Goal: Task Accomplishment & Management: Complete application form

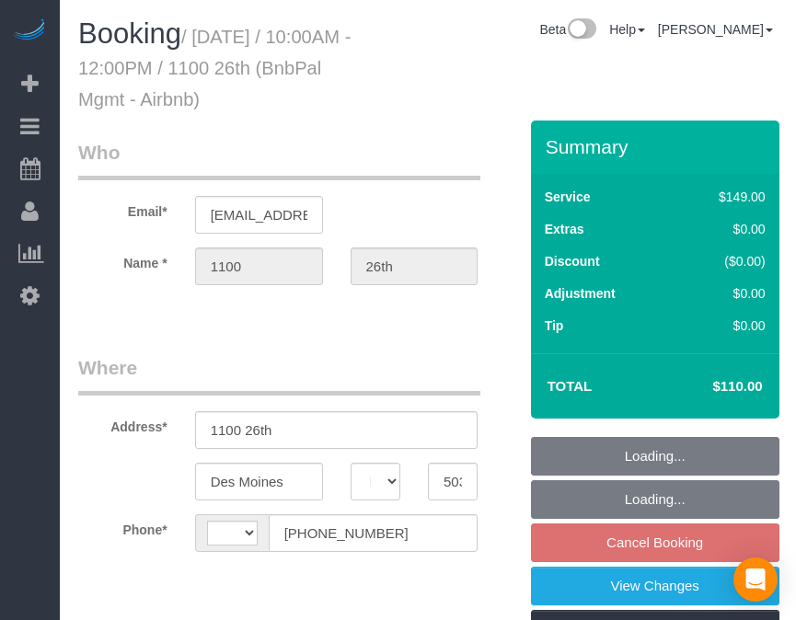
select select "IA"
select select "object:426"
select select "string:[GEOGRAPHIC_DATA]"
select select "string:fspay-cb999f4b-849f-4471-b292-d26374d425e8"
select select "spot2"
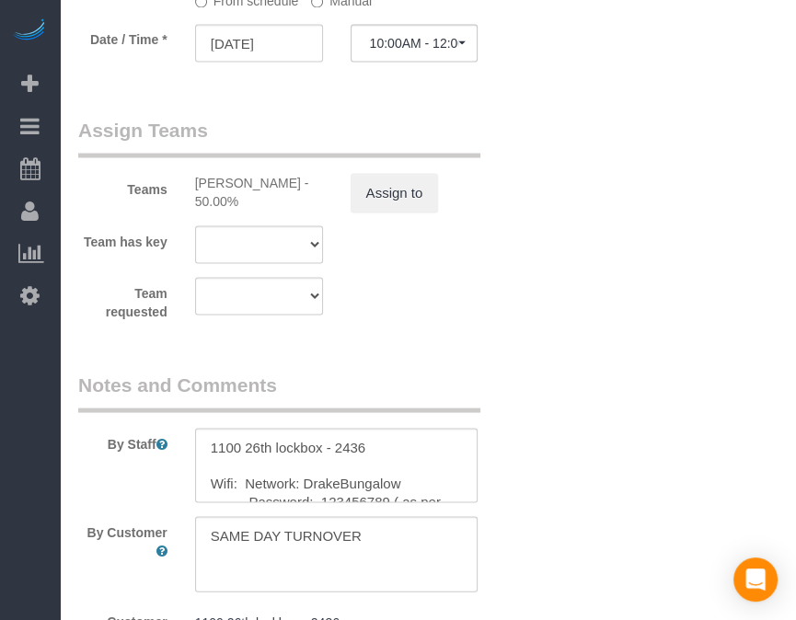
scroll to position [1879, 0]
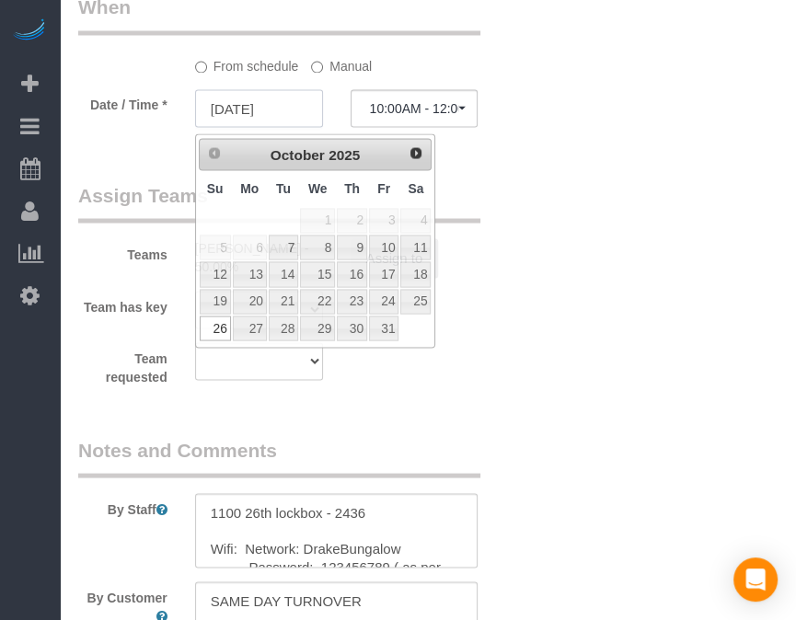
click at [264, 115] on input "[DATE]" at bounding box center [259, 108] width 128 height 38
click at [280, 322] on link "28" at bounding box center [283, 328] width 29 height 25
type input "[DATE]"
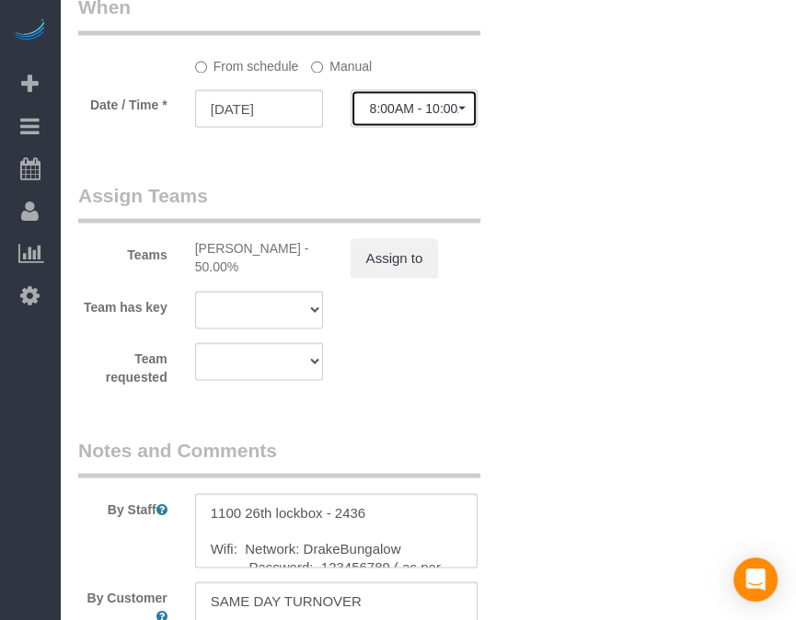
click at [413, 115] on span "8:00AM - 10:00AM" at bounding box center [414, 107] width 89 height 15
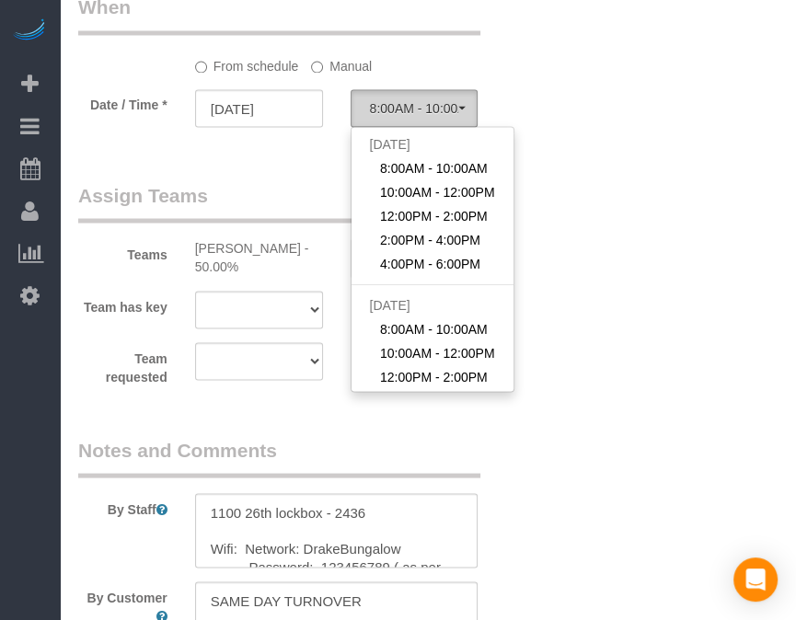
scroll to position [229, 0]
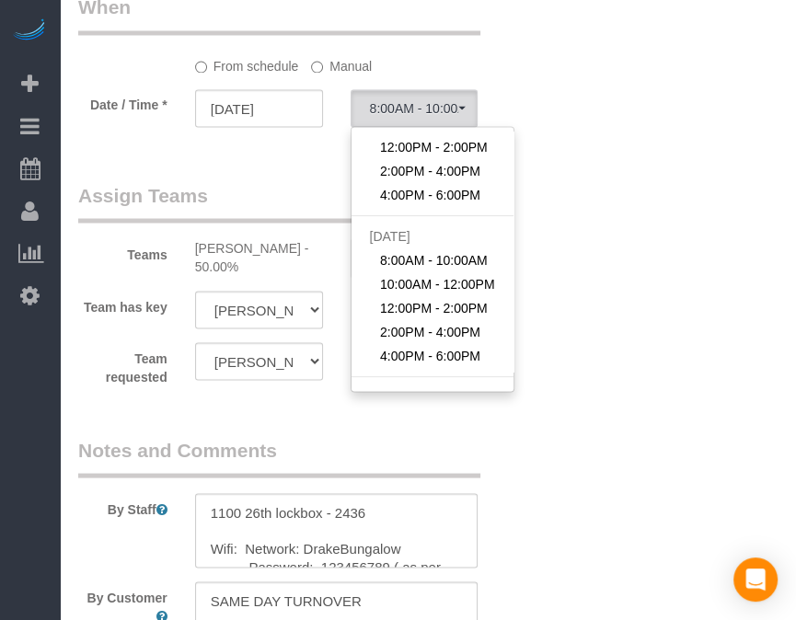
click at [337, 82] on sui-booking-spot "From schedule Manual Date / Time * [DATE] 8:00AM - 10:00AM [DATE] 8:00AM - 10:0…" at bounding box center [297, 62] width 439 height 137
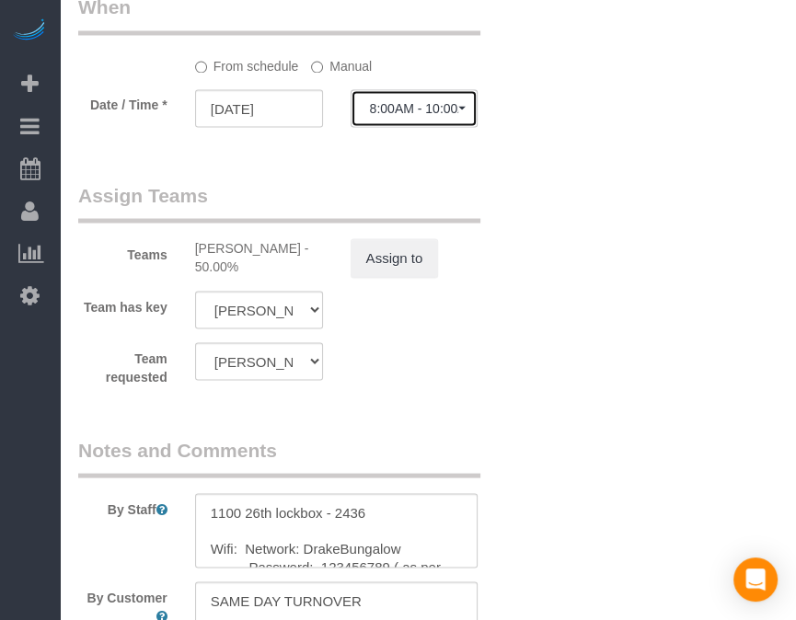
click at [400, 104] on button "8:00AM - 10:00AM" at bounding box center [415, 108] width 128 height 38
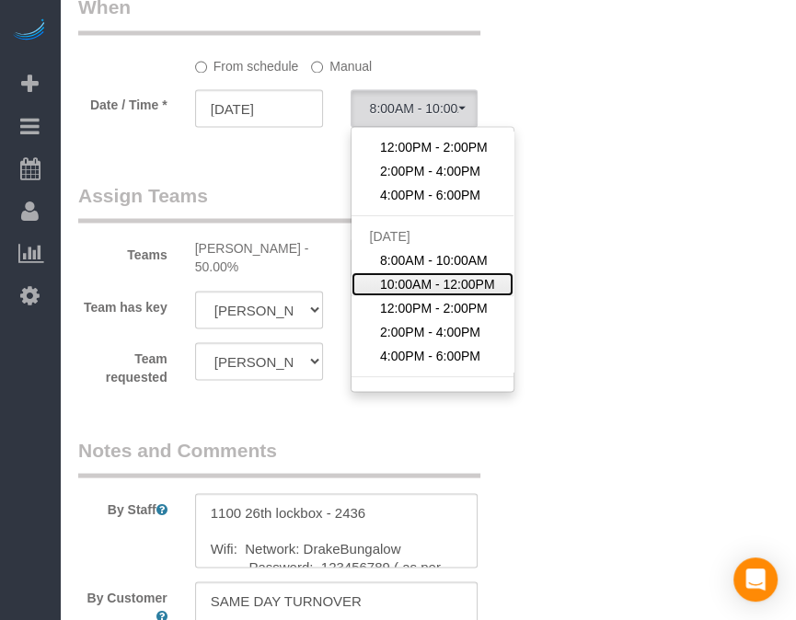
click at [411, 292] on span "10:00AM - 12:00PM" at bounding box center [437, 284] width 115 height 18
select select "spot12"
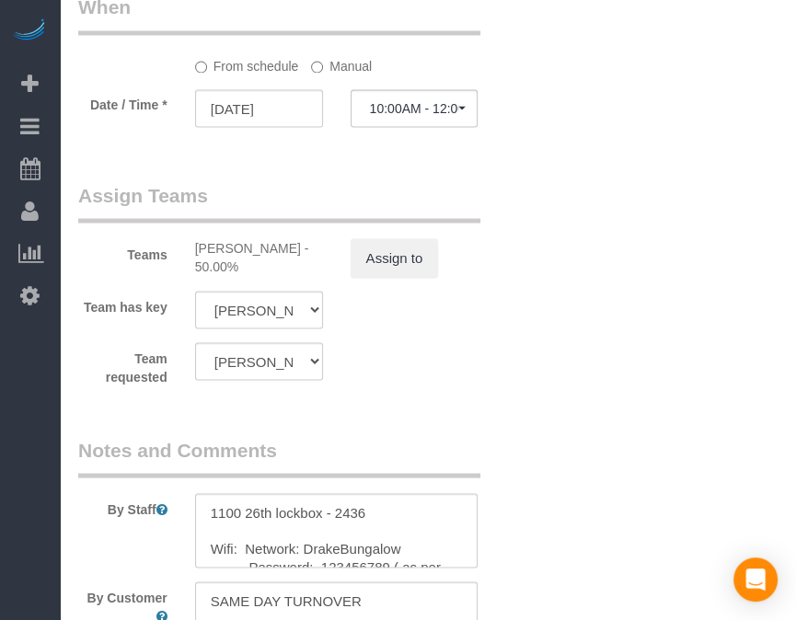
click at [351, 64] on label "Manual" at bounding box center [341, 63] width 61 height 25
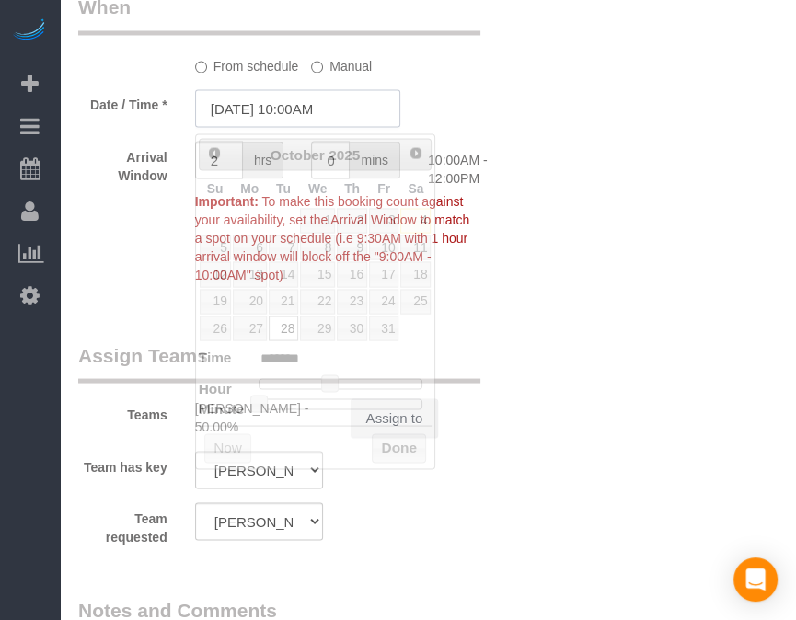
click at [320, 106] on input "[DATE] 10:00AM" at bounding box center [297, 108] width 205 height 38
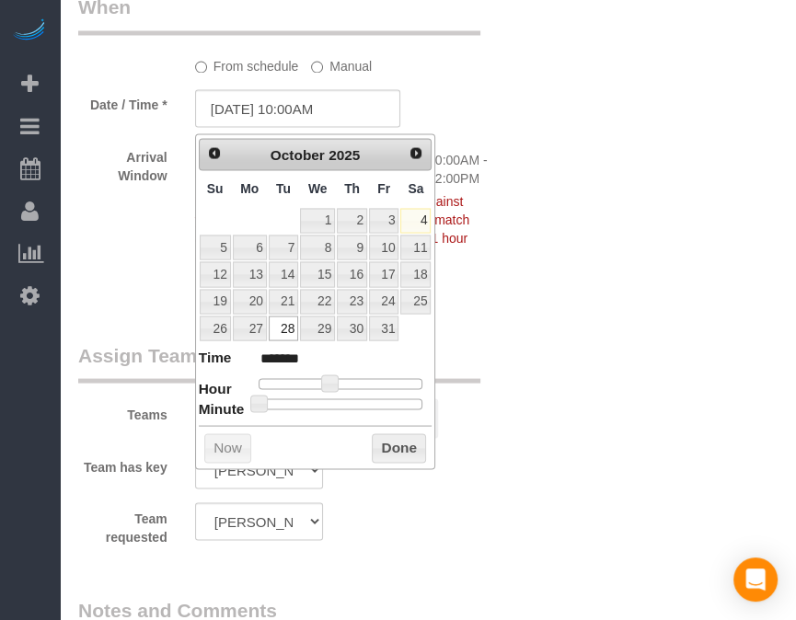
type input "[DATE] 10:30AM"
type input "*******"
click at [349, 399] on div at bounding box center [341, 404] width 165 height 11
click at [385, 435] on button "Done" at bounding box center [399, 448] width 54 height 29
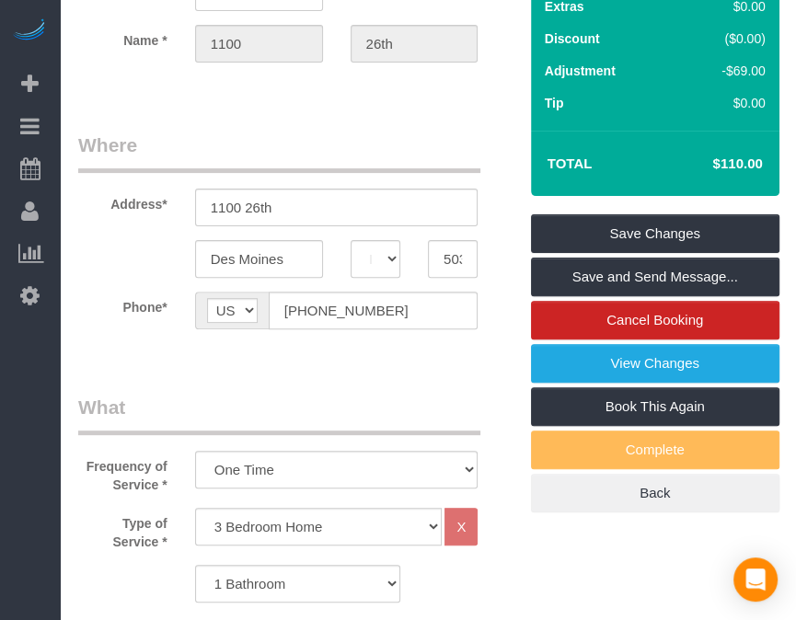
scroll to position [0, 0]
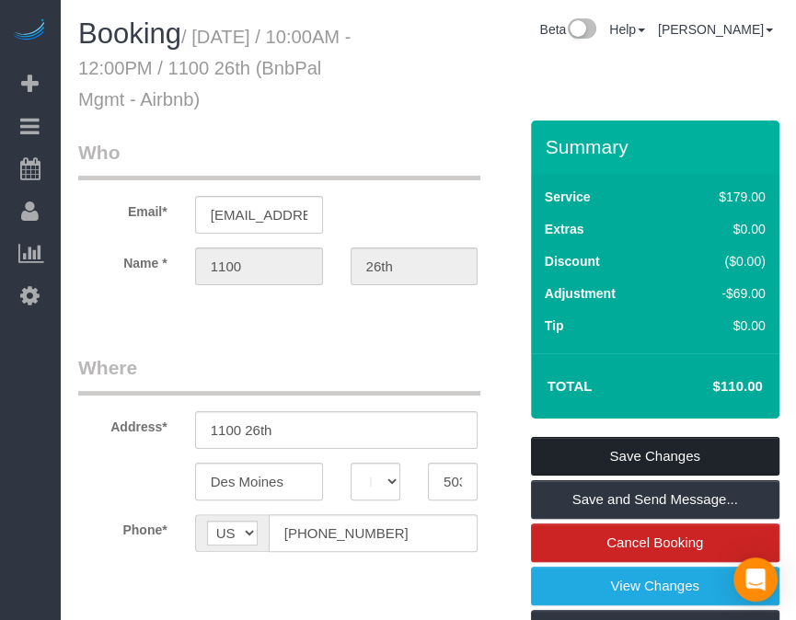
click at [630, 444] on link "Save Changes" at bounding box center [655, 456] width 249 height 39
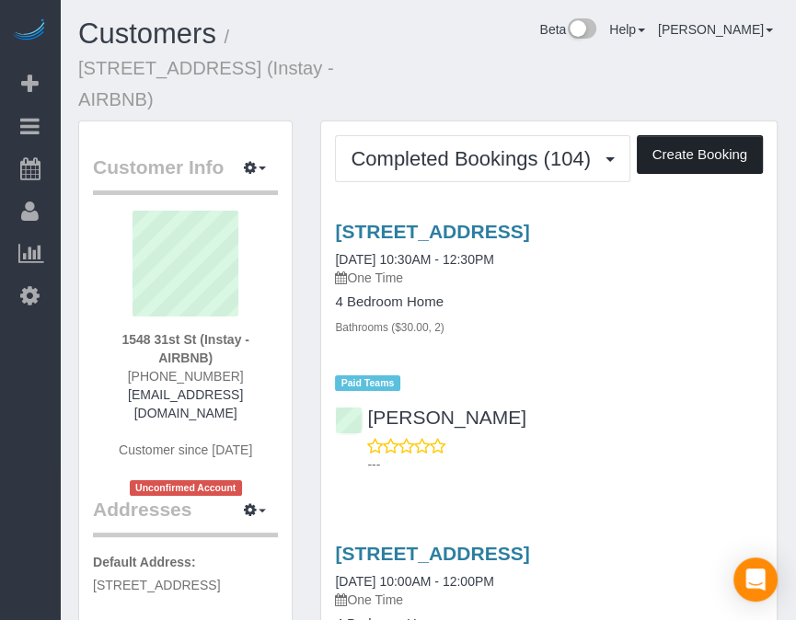
click at [666, 135] on button "Create Booking" at bounding box center [700, 154] width 126 height 39
select select "IA"
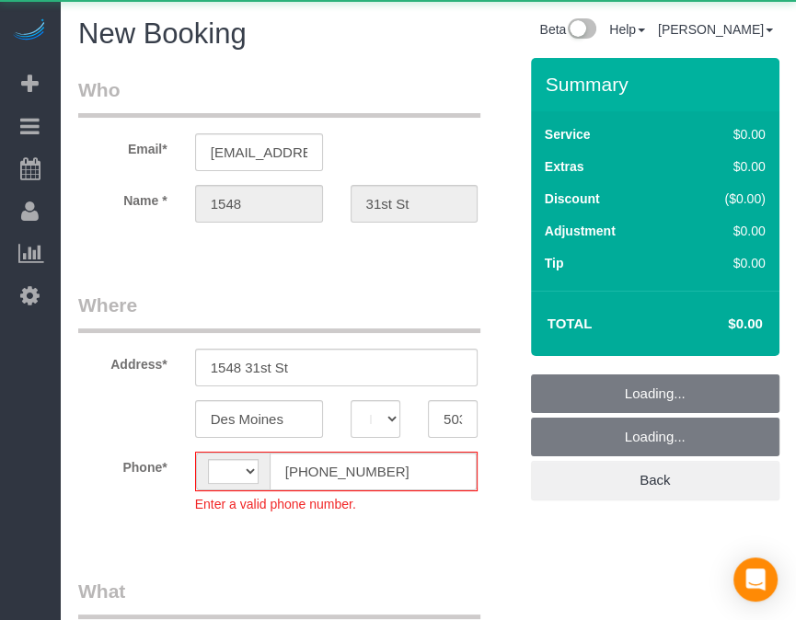
select select "string:[GEOGRAPHIC_DATA]"
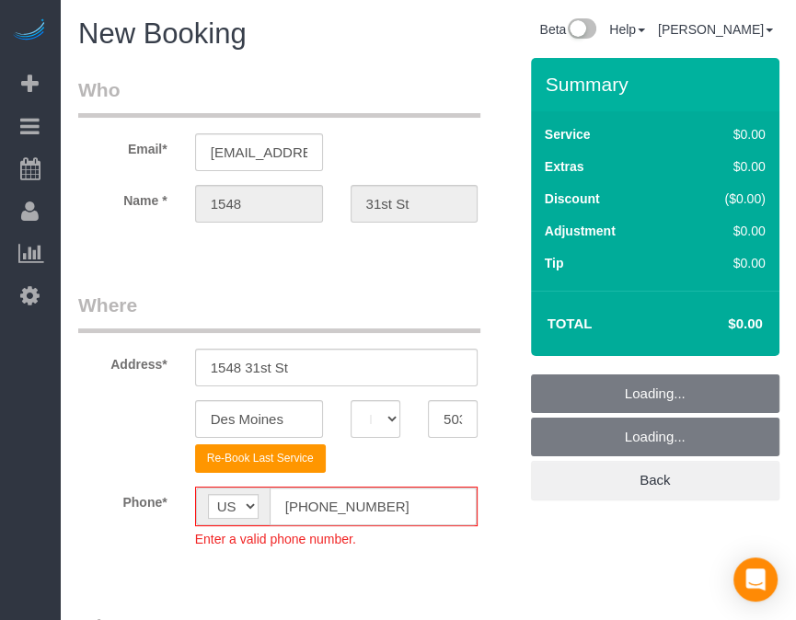
select select "object:3438"
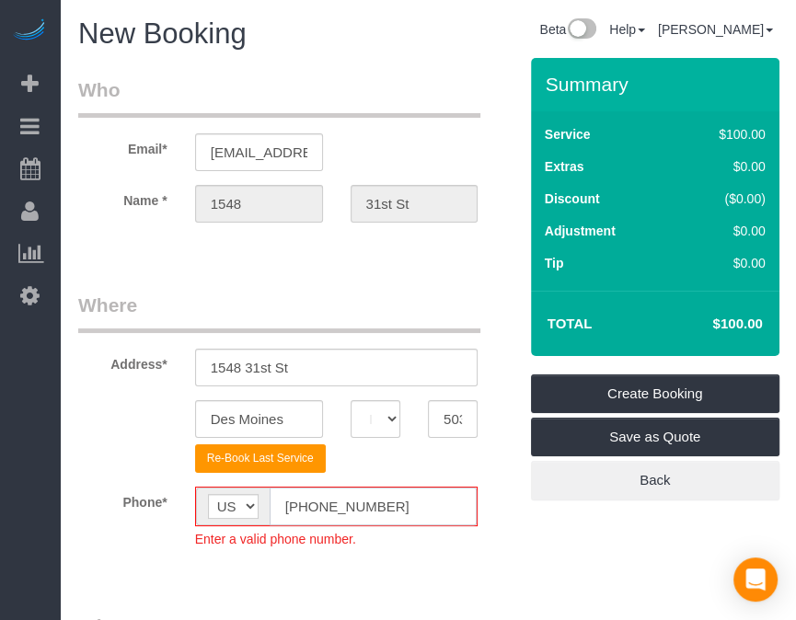
click at [302, 505] on input "(555) 555-5555" at bounding box center [374, 507] width 208 height 38
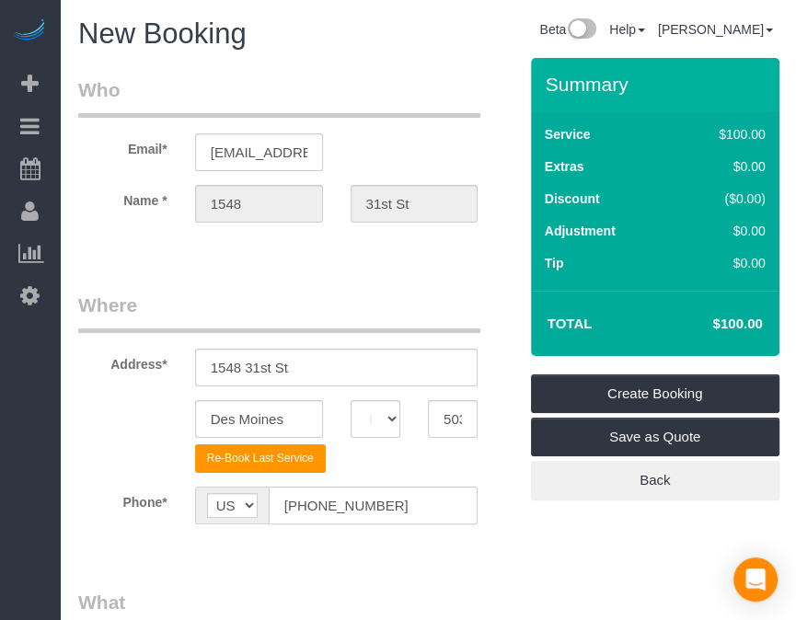
type input "[PHONE_NUMBER]"
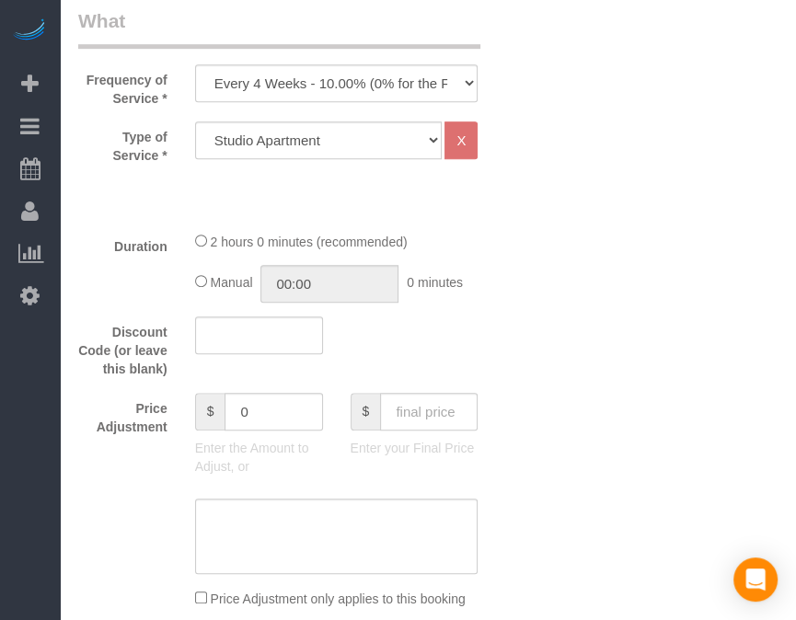
scroll to position [640, 0]
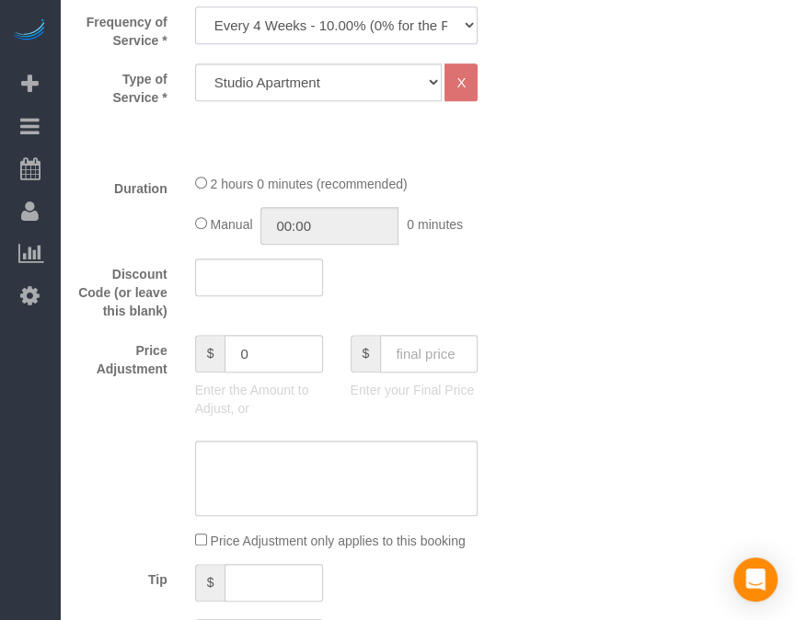
click at [392, 27] on select "Every 6 Weeks (0% for the First Booking) One Time Every 8 Weeks (0% for the Fir…" at bounding box center [337, 25] width 284 height 38
select select "object:3440"
click at [195, 6] on select "Every 6 Weeks (0% for the First Booking) One Time Every 8 Weeks (0% for the Fir…" at bounding box center [337, 25] width 284 height 38
click at [437, 340] on input "text" at bounding box center [429, 354] width 98 height 38
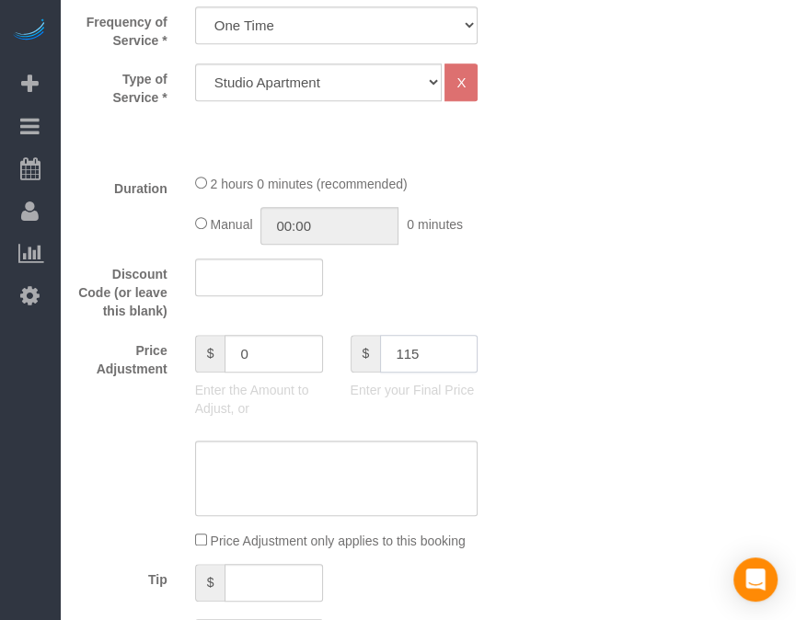
type input "115"
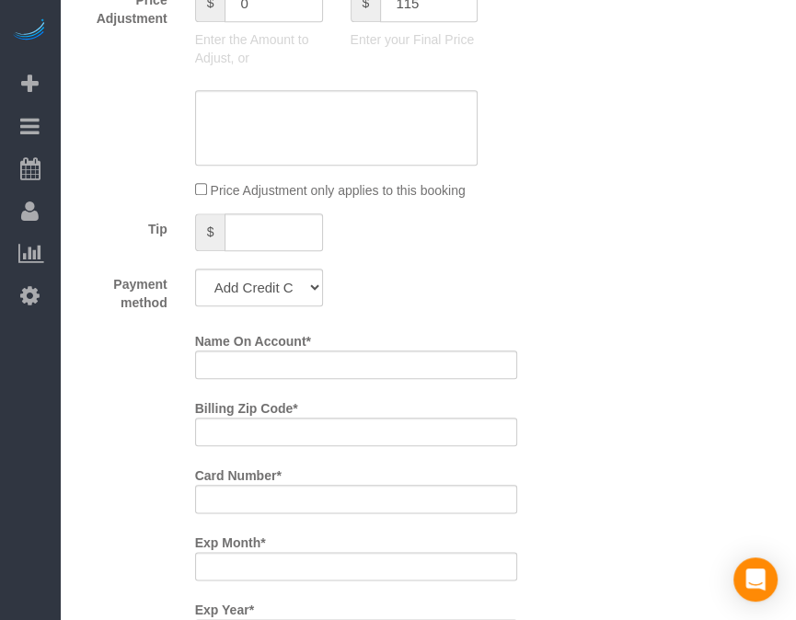
scroll to position [993, 0]
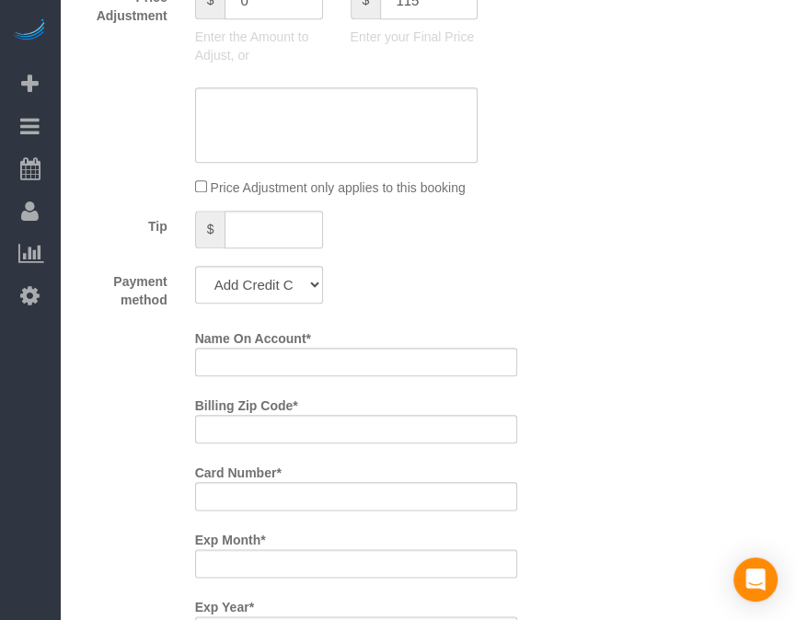
type input "15"
click at [252, 291] on select "Add Credit Card Cash Check Paypal" at bounding box center [259, 285] width 128 height 38
select select "string:check"
click at [195, 266] on select "Add Credit Card Cash Check Paypal" at bounding box center [259, 285] width 128 height 38
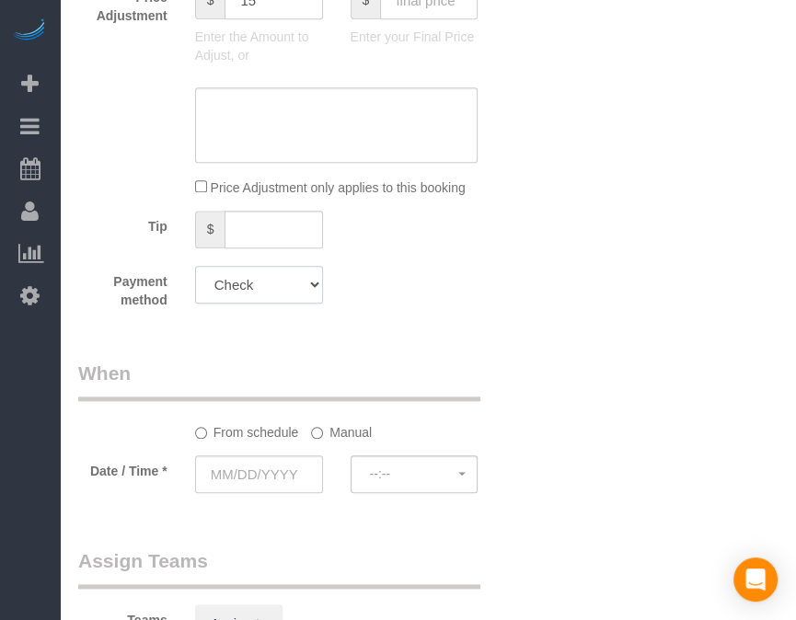
scroll to position [1196, 0]
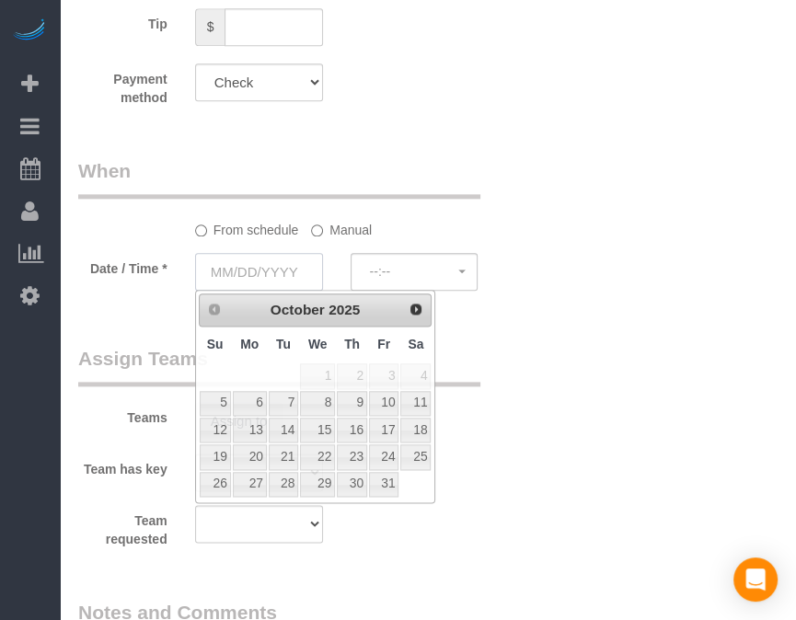
click at [273, 266] on input "text" at bounding box center [259, 272] width 128 height 38
click at [221, 480] on link "26" at bounding box center [215, 484] width 31 height 25
type input "[DATE]"
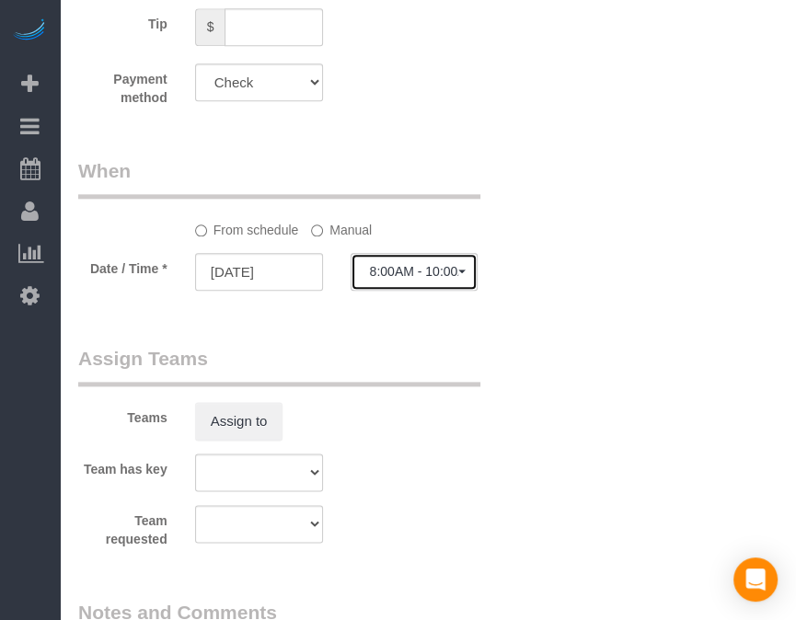
click at [411, 272] on span "8:00AM - 10:00AM" at bounding box center [414, 271] width 89 height 15
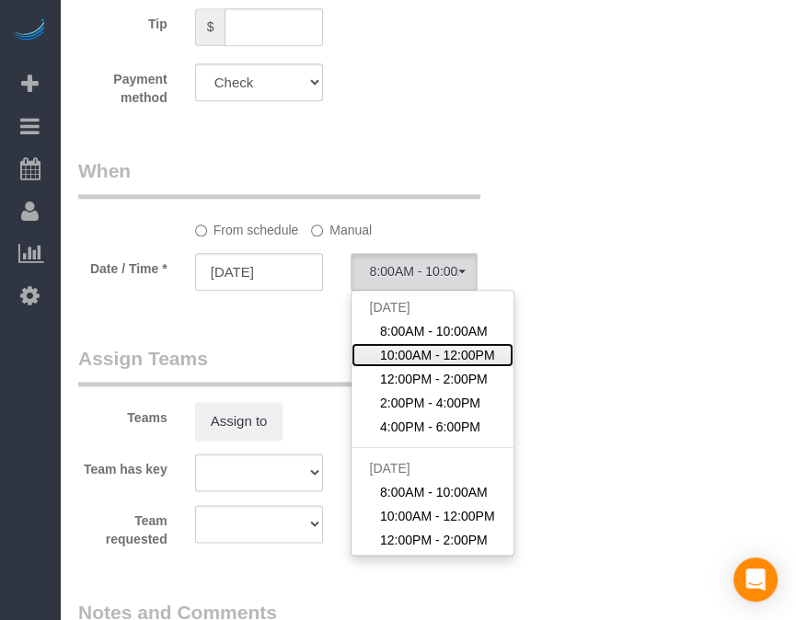
click at [399, 358] on span "10:00AM - 12:00PM" at bounding box center [437, 355] width 115 height 18
select select "spot2"
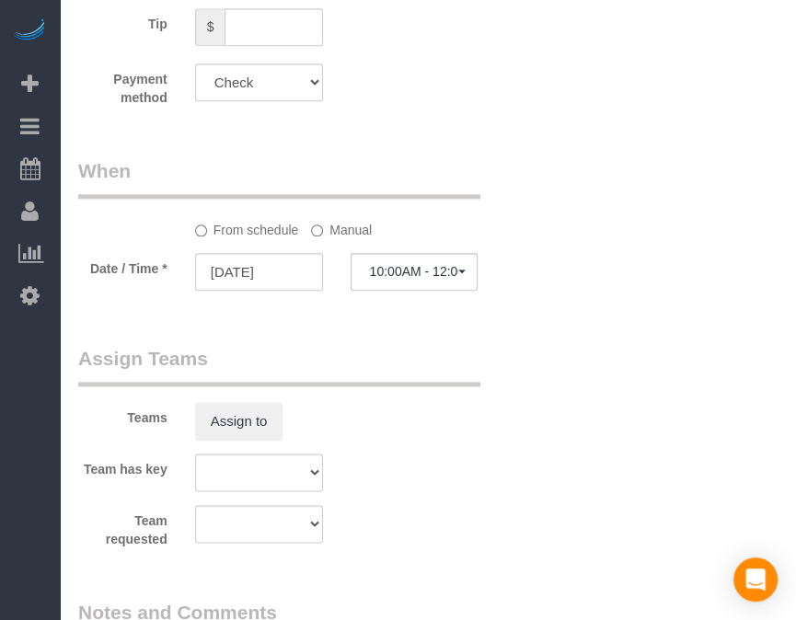
click at [346, 229] on label "Manual" at bounding box center [341, 226] width 61 height 25
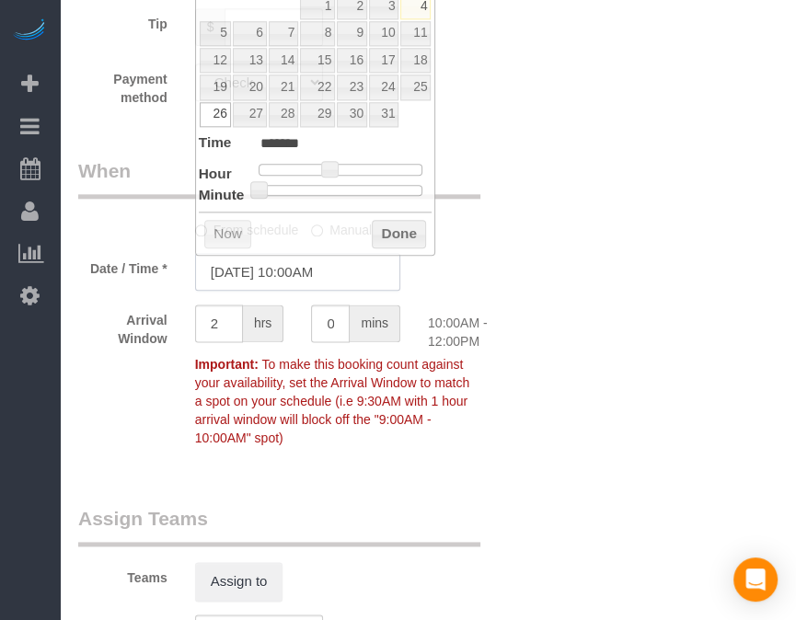
click at [323, 278] on input "10/26/2025 10:00AM" at bounding box center [297, 272] width 205 height 38
type input "10/26/2025 10:30AM"
type input "*******"
click at [348, 190] on div at bounding box center [341, 190] width 165 height 11
click at [388, 226] on button "Done" at bounding box center [399, 234] width 54 height 29
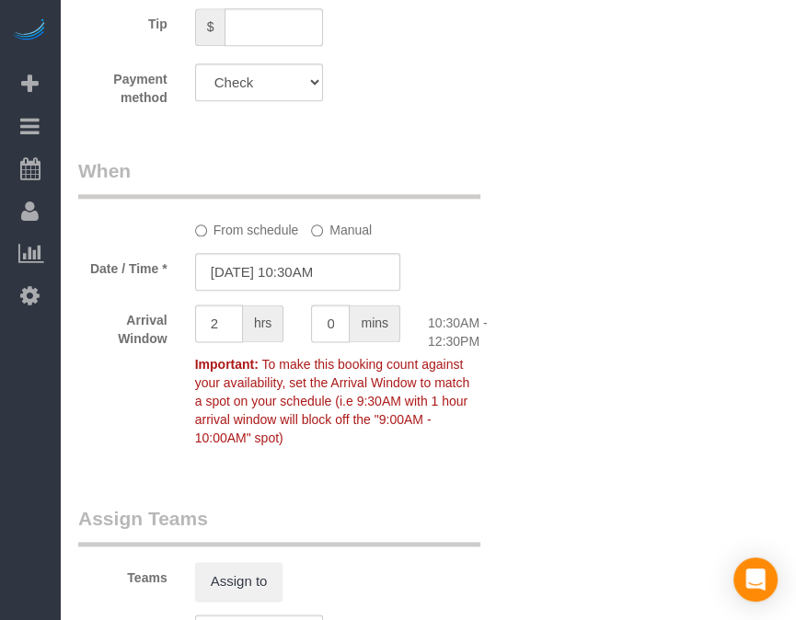
click at [388, 226] on div "From schedule Manual" at bounding box center [336, 226] width 311 height 25
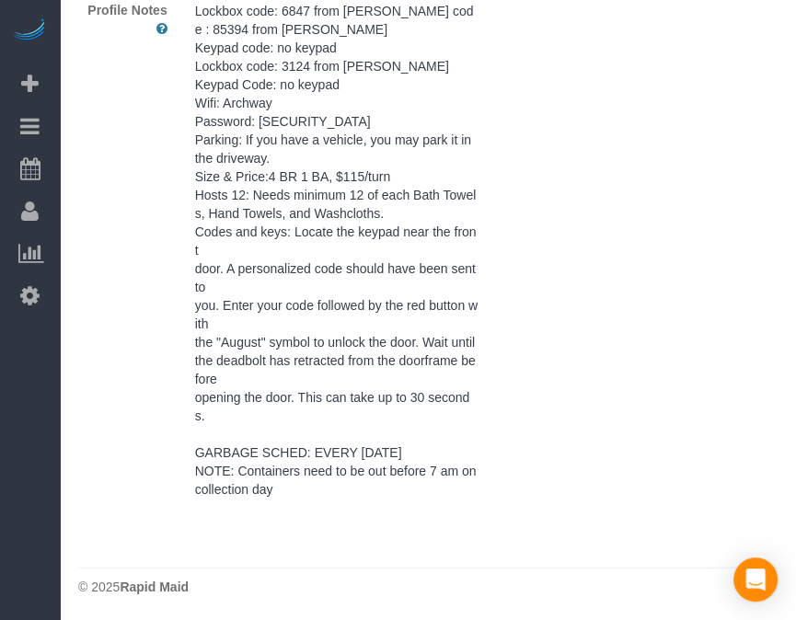
scroll to position [1879, 0]
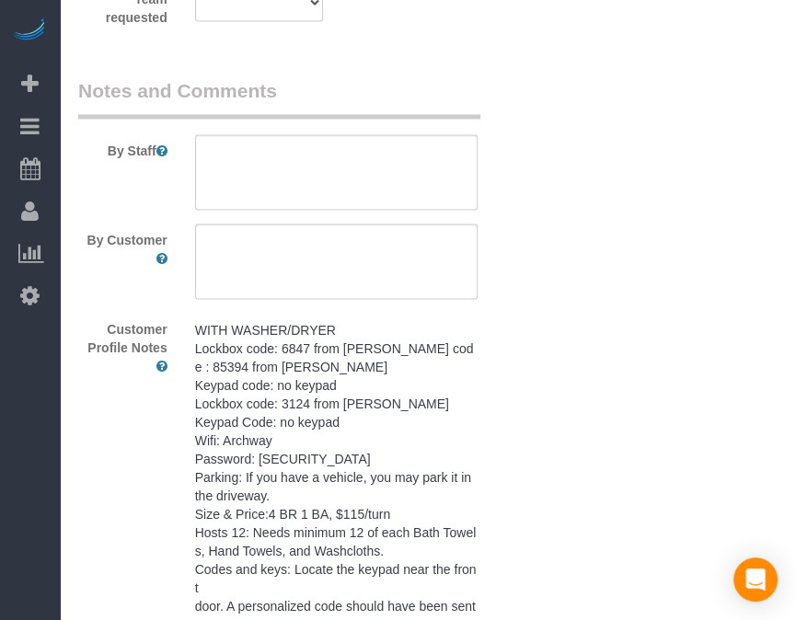
click at [368, 491] on pre "WITH WASHER/DRYER Lockbox code: 6847 from Tonya Keypad code : 85394 from Tonya …" at bounding box center [337, 577] width 284 height 515
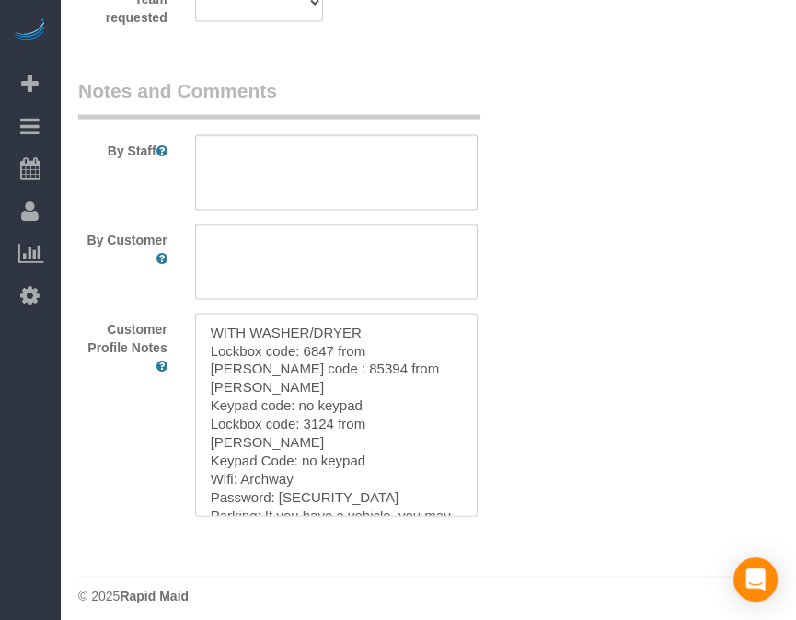
click at [368, 491] on textarea "WITH WASHER/DRYER Lockbox code: 6847 from Tonya Keypad code : 85394 from Tonya …" at bounding box center [337, 414] width 284 height 203
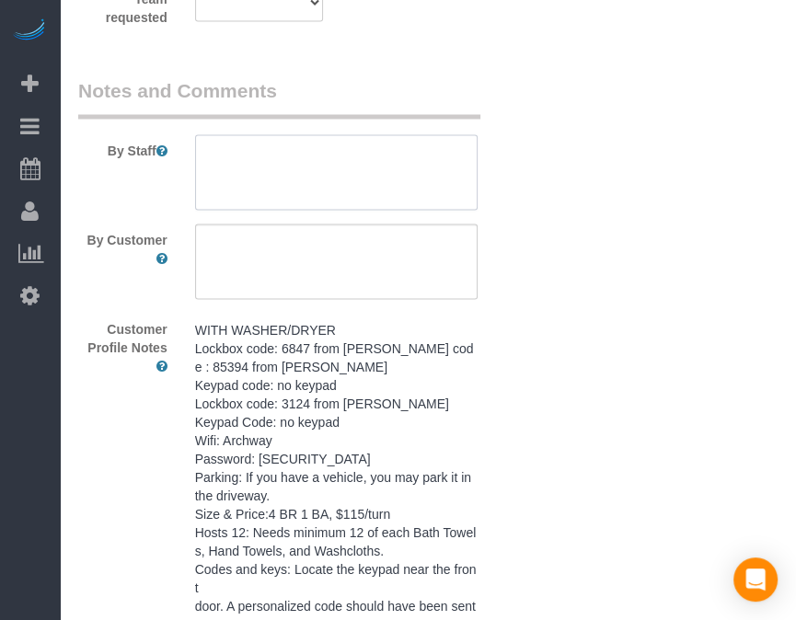
paste textarea "WITH WASHER/DRYER Lockbox code: 6847 from Tonya Keypad code : 85394 from Tonya …"
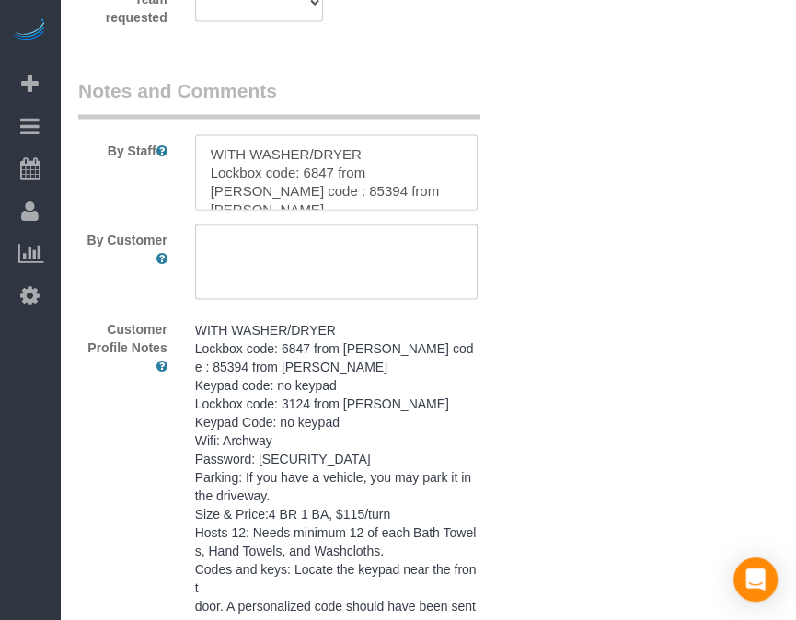
click at [395, 170] on textarea at bounding box center [337, 171] width 284 height 75
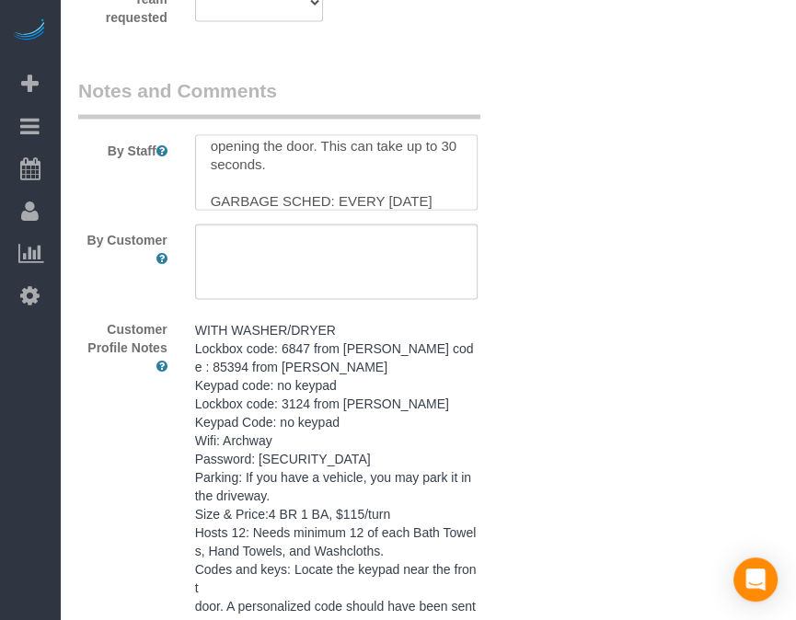
type textarea "WITH WASHER/DRYER Lockbox code: 6847 from Tonya Keypad code : 85394 from Tonya …"
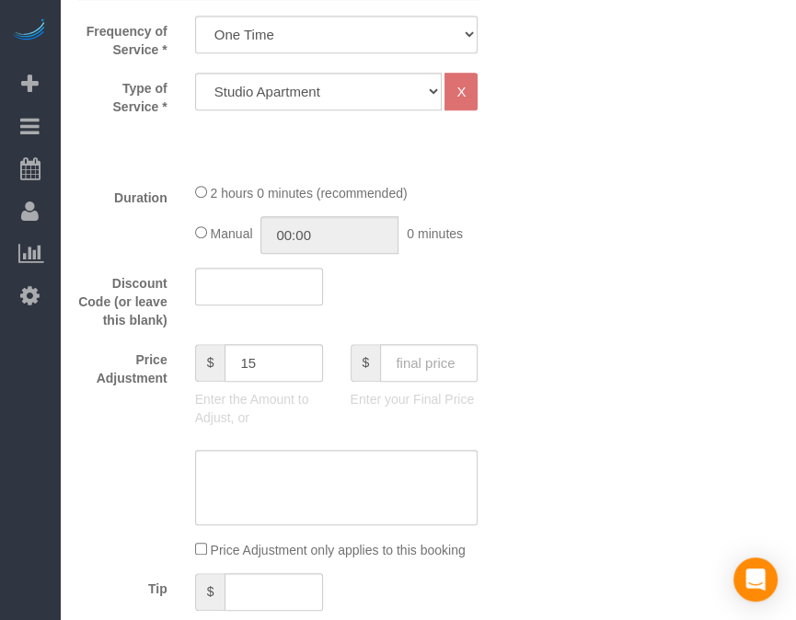
scroll to position [0, 0]
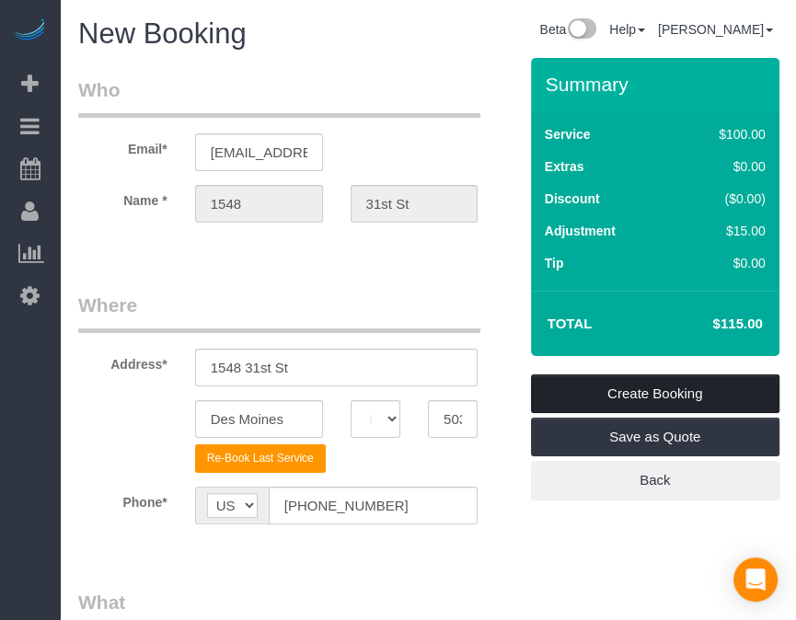
click at [702, 400] on link "Create Booking" at bounding box center [655, 394] width 249 height 39
